Goal: Information Seeking & Learning: Learn about a topic

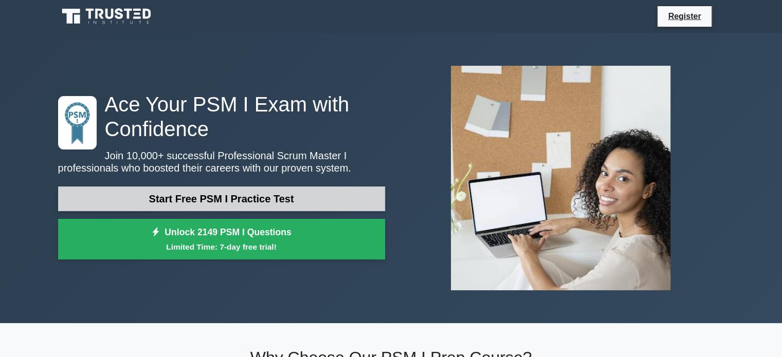
click at [197, 199] on link "Start Free PSM I Practice Test" at bounding box center [221, 199] width 327 height 25
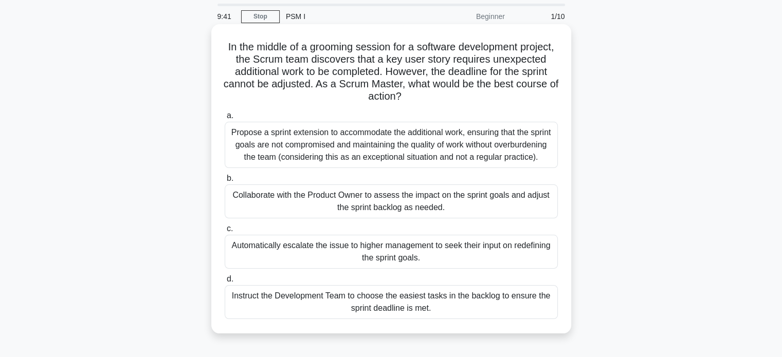
scroll to position [51, 0]
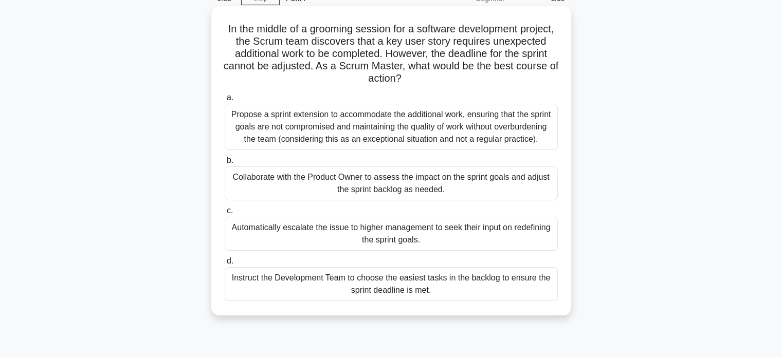
click at [272, 184] on div "Collaborate with the Product Owner to assess the impact on the sprint goals and…" at bounding box center [391, 184] width 333 height 34
click at [225, 164] on input "b. Collaborate with the Product Owner to assess the impact on the sprint goals …" at bounding box center [225, 160] width 0 height 7
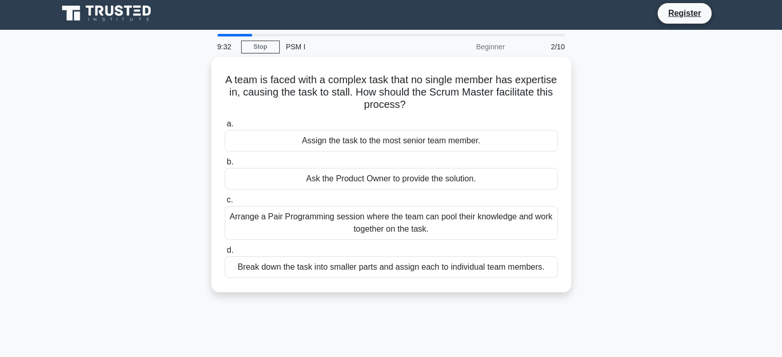
scroll to position [0, 0]
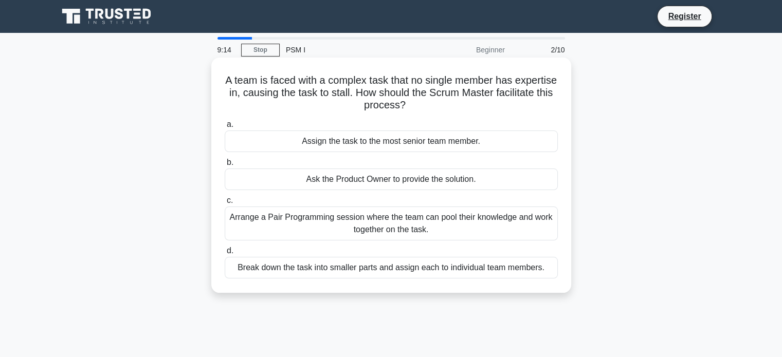
click at [289, 269] on div "Break down the task into smaller parts and assign each to individual team membe…" at bounding box center [391, 268] width 333 height 22
click at [225, 255] on input "d. Break down the task into smaller parts and assign each to individual team me…" at bounding box center [225, 251] width 0 height 7
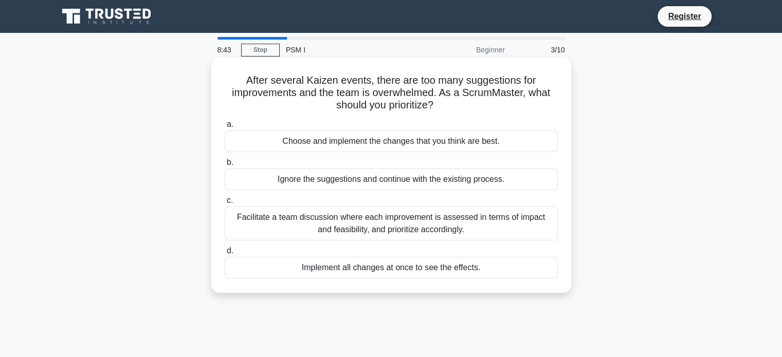
click at [345, 224] on div "Facilitate a team discussion where each improvement is assessed in terms of imp…" at bounding box center [391, 224] width 333 height 34
click at [225, 204] on input "c. Facilitate a team discussion where each improvement is assessed in terms of …" at bounding box center [225, 200] width 0 height 7
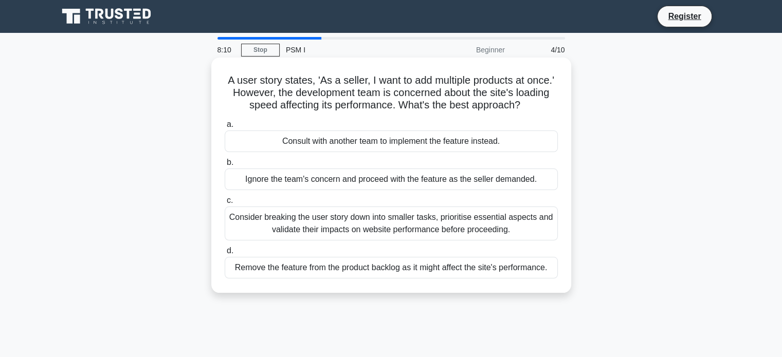
click at [301, 224] on div "Consider breaking the user story down into smaller tasks, prioritise essential …" at bounding box center [391, 224] width 333 height 34
click at [225, 204] on input "c. Consider breaking the user story down into smaller tasks, prioritise essenti…" at bounding box center [225, 200] width 0 height 7
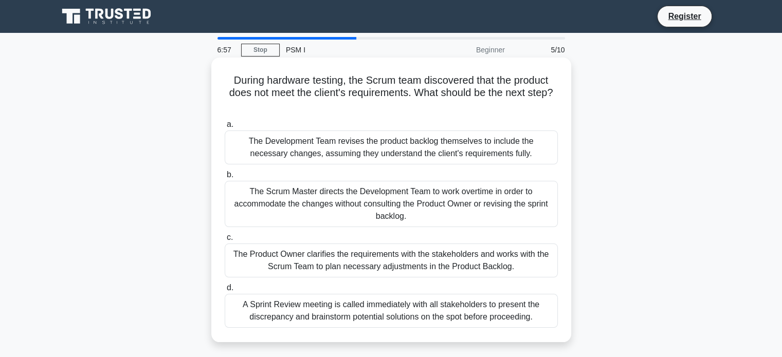
click at [304, 265] on div "The Product Owner clarifies the requirements with the stakeholders and works wi…" at bounding box center [391, 261] width 333 height 34
click at [225, 241] on input "c. The Product Owner clarifies the requirements with the stakeholders and works…" at bounding box center [225, 238] width 0 height 7
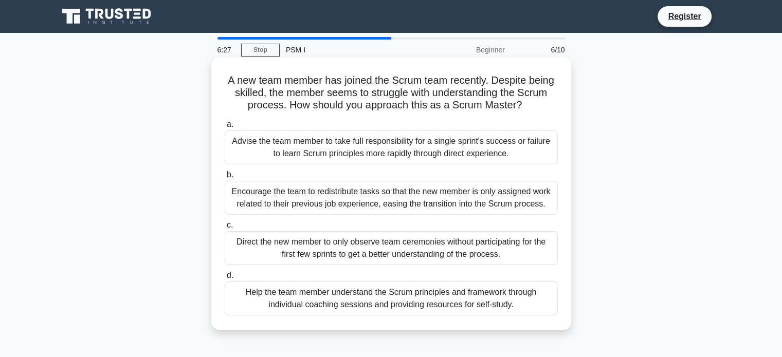
click at [258, 299] on div "Help the team member understand the Scrum principles and framework through indi…" at bounding box center [391, 299] width 333 height 34
click at [225, 279] on input "d. Help the team member understand the Scrum principles and framework through i…" at bounding box center [225, 276] width 0 height 7
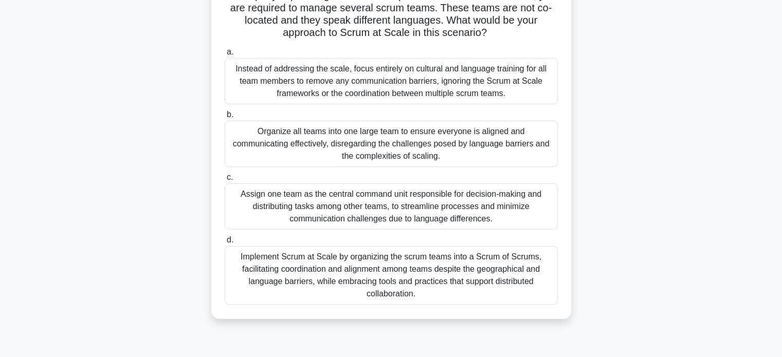
scroll to position [103, 0]
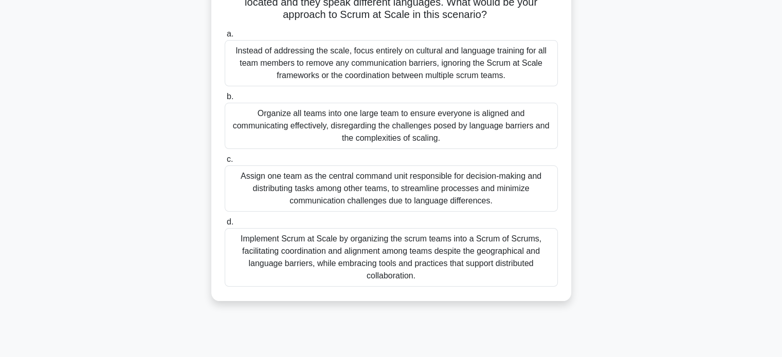
click at [333, 261] on div "Implement Scrum at Scale by organizing the scrum teams into a Scrum of Scrums, …" at bounding box center [391, 257] width 333 height 59
click at [225, 226] on input "d. Implement Scrum at Scale by organizing the scrum teams into a Scrum of Scrum…" at bounding box center [225, 222] width 0 height 7
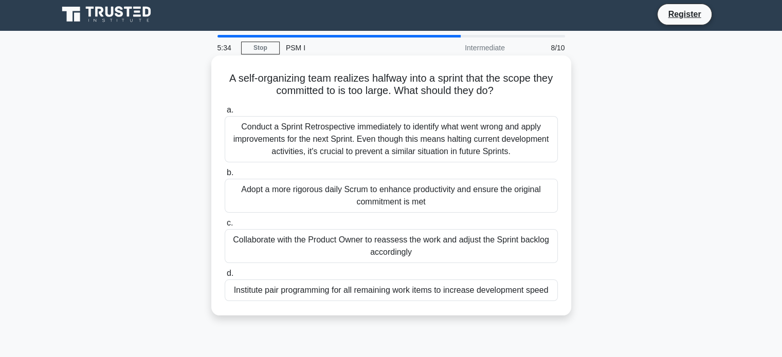
scroll to position [0, 0]
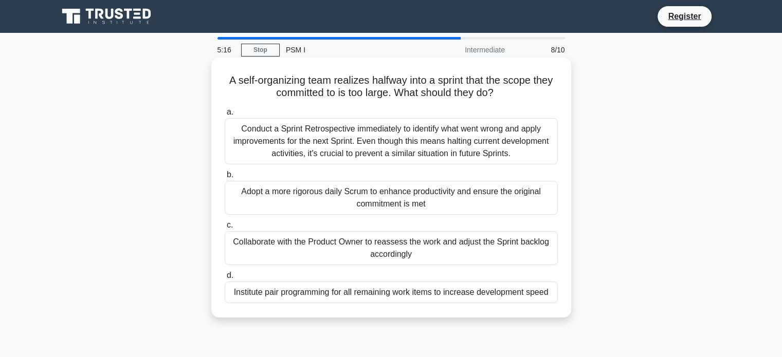
click at [320, 250] on div "Collaborate with the Product Owner to reassess the work and adjust the Sprint b…" at bounding box center [391, 248] width 333 height 34
click at [225, 229] on input "c. Collaborate with the Product Owner to reassess the work and adjust the Sprin…" at bounding box center [225, 225] width 0 height 7
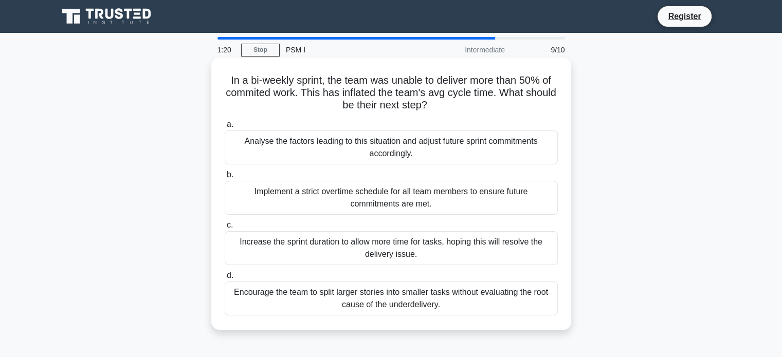
click at [412, 150] on div "Analyse the factors leading to this situation and adjust future sprint commitme…" at bounding box center [391, 148] width 333 height 34
click at [225, 128] on input "a. Analyse the factors leading to this situation and adjust future sprint commi…" at bounding box center [225, 124] width 0 height 7
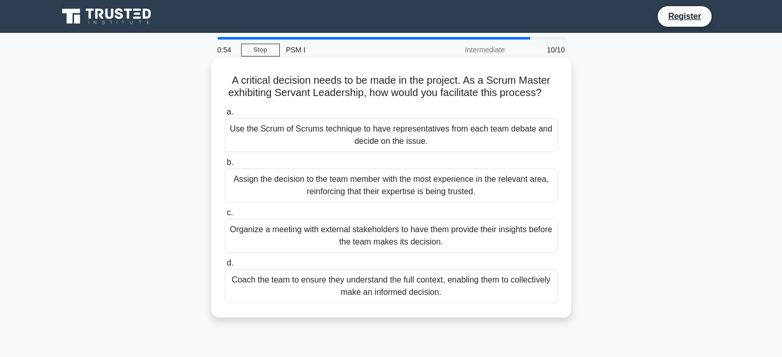
click at [388, 299] on div "Coach the team to ensure they understand the full context, enabling them to col…" at bounding box center [391, 286] width 333 height 34
click at [225, 267] on input "d. Coach the team to ensure they understand the full context, enabling them to …" at bounding box center [225, 263] width 0 height 7
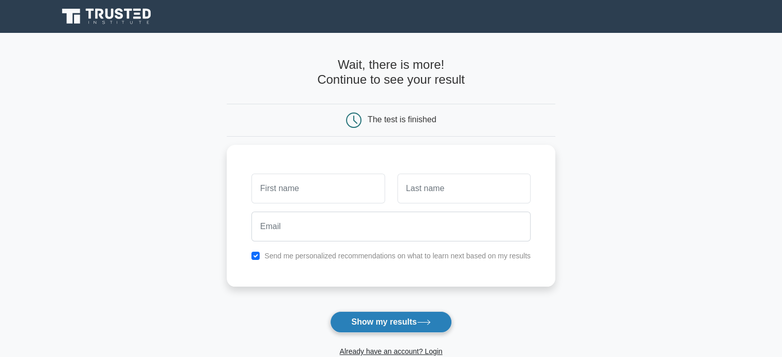
click at [398, 318] on button "Show my results" at bounding box center [390, 323] width 121 height 22
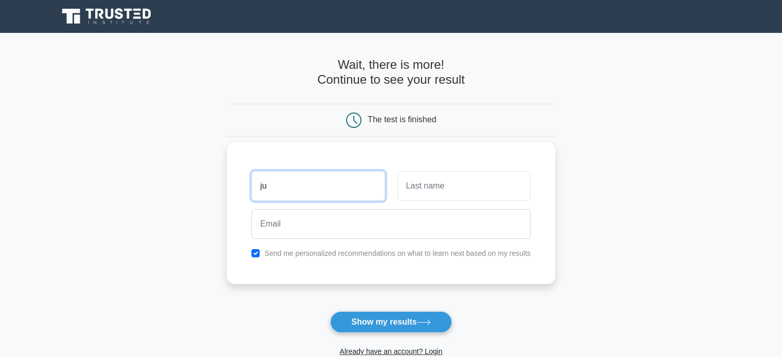
type input "Julian"
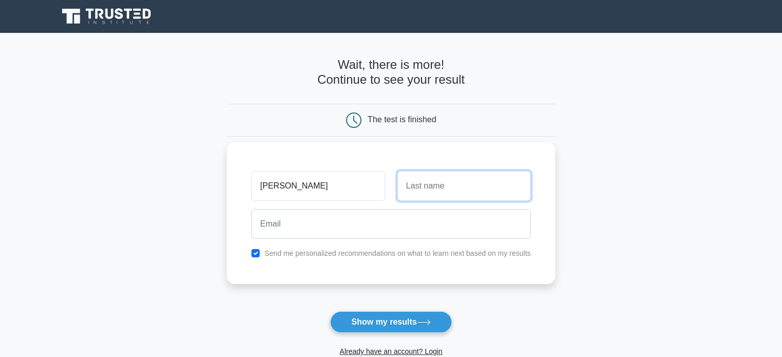
click at [429, 189] on input "text" at bounding box center [464, 186] width 133 height 30
type input "Massolo"
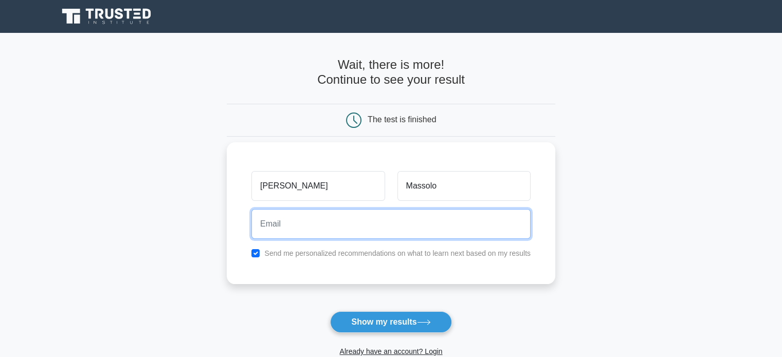
click at [411, 232] on input "email" at bounding box center [390, 224] width 279 height 30
type input "massolo.j@gmail.com"
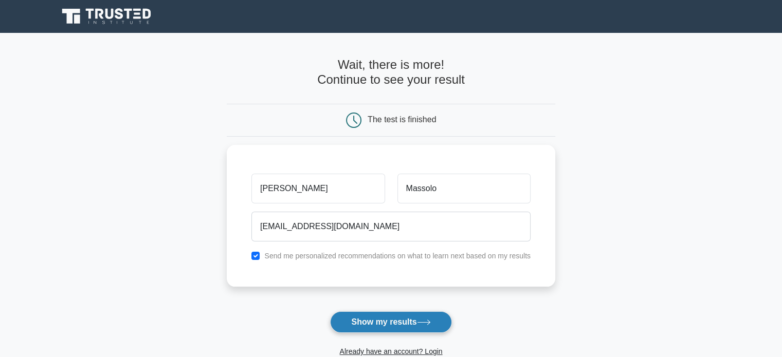
click at [409, 327] on button "Show my results" at bounding box center [390, 323] width 121 height 22
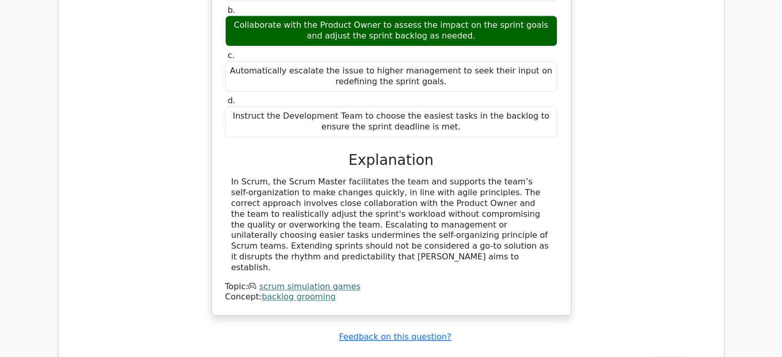
scroll to position [1131, 0]
